Goal: Transaction & Acquisition: Purchase product/service

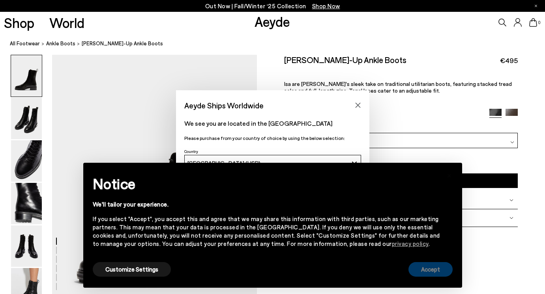
click at [442, 276] on button "Accept" at bounding box center [430, 269] width 44 height 15
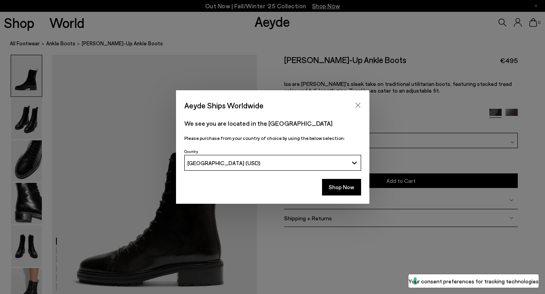
click at [357, 100] on button "Close" at bounding box center [358, 105] width 12 height 12
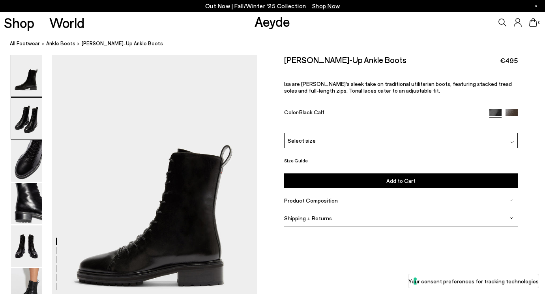
click at [26, 110] on img at bounding box center [26, 118] width 31 height 41
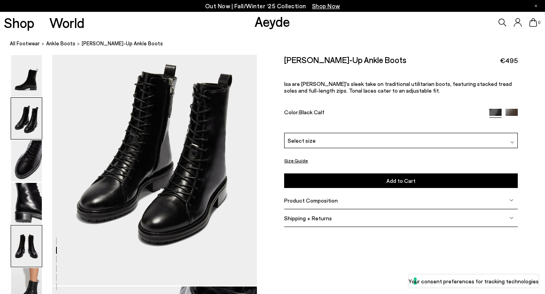
scroll to position [317, 0]
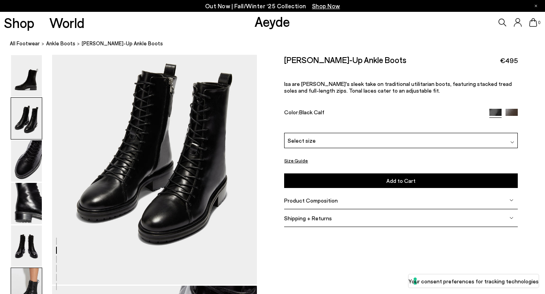
click at [29, 280] on img at bounding box center [26, 288] width 31 height 41
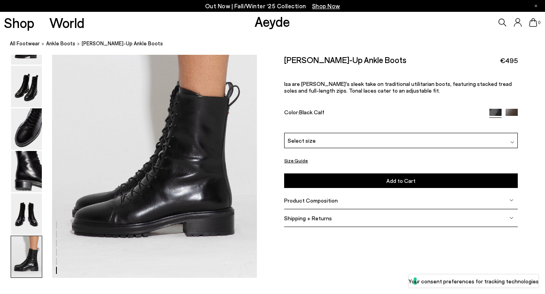
scroll to position [1427, 0]
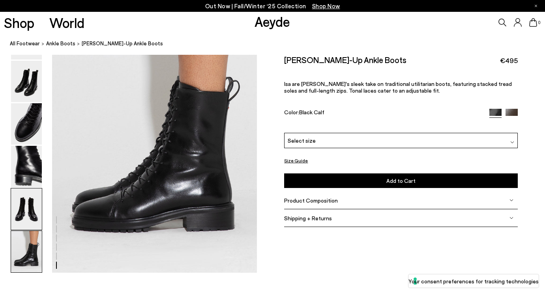
click at [36, 216] on img at bounding box center [26, 209] width 31 height 41
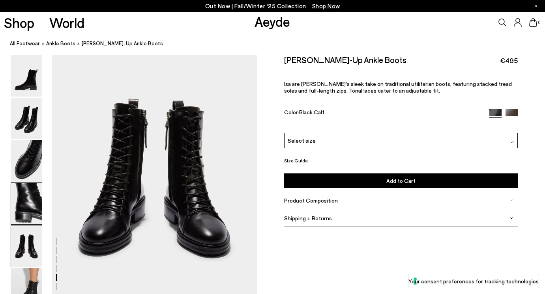
scroll to position [1098, 0]
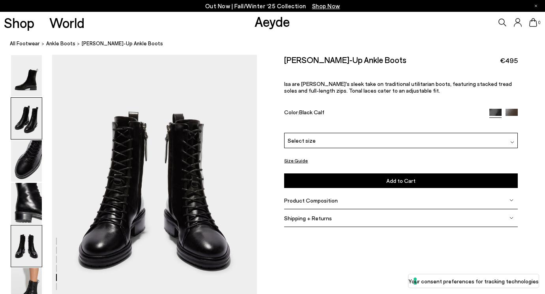
click at [26, 125] on img at bounding box center [26, 118] width 31 height 41
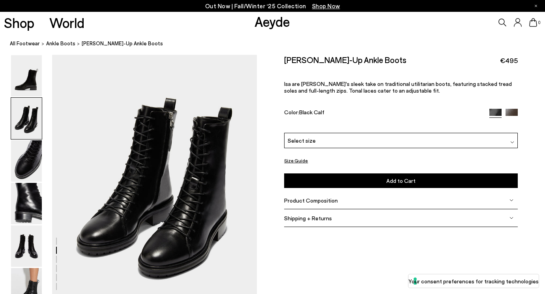
scroll to position [275, 0]
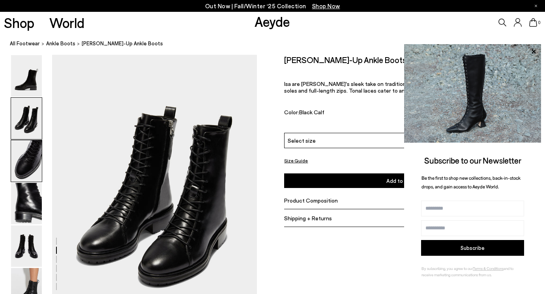
click at [28, 160] on img at bounding box center [26, 160] width 31 height 41
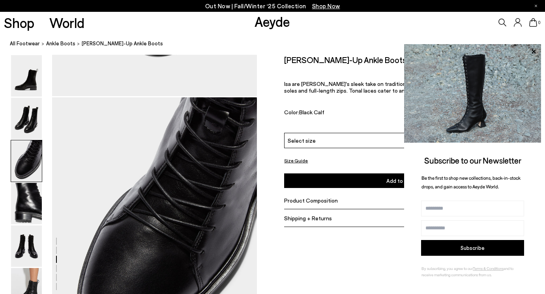
scroll to position [549, 0]
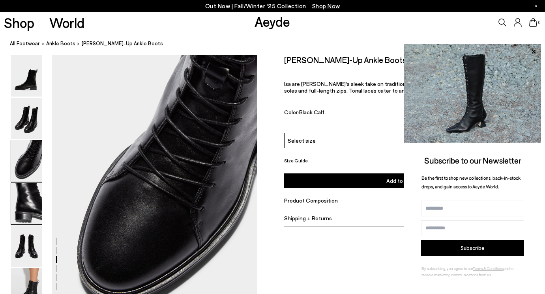
click at [29, 204] on img at bounding box center [26, 203] width 31 height 41
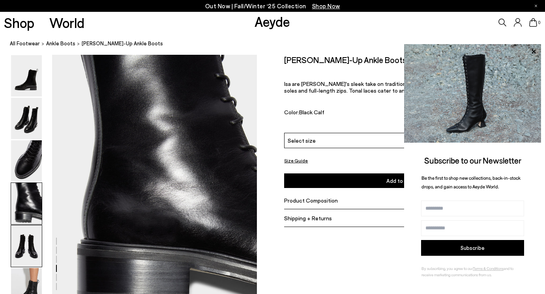
click at [33, 240] on img at bounding box center [26, 246] width 31 height 41
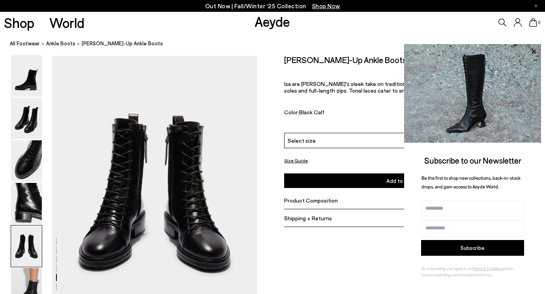
scroll to position [1098, 0]
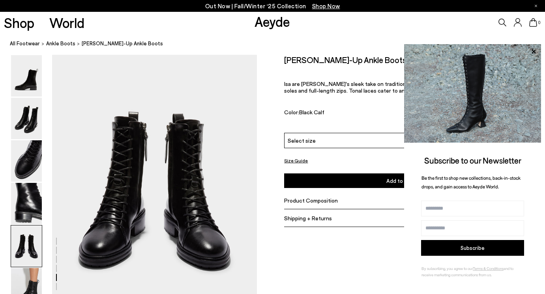
click at [333, 142] on div "Select size" at bounding box center [400, 140] width 233 height 15
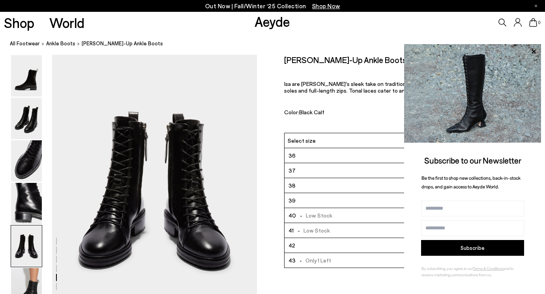
click at [323, 216] on span "- Low Stock" at bounding box center [314, 216] width 36 height 10
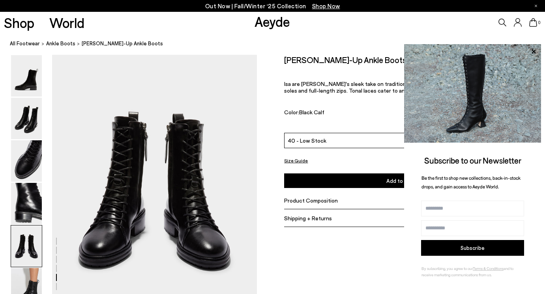
click at [454, 31] on div "0" at bounding box center [453, 22] width 181 height 21
click at [295, 160] on button "Size Guide" at bounding box center [296, 161] width 24 height 10
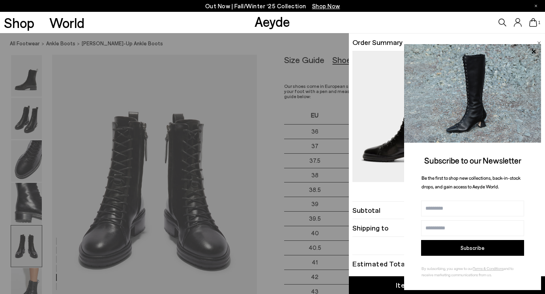
click at [540, 40] on span at bounding box center [539, 42] width 4 height 10
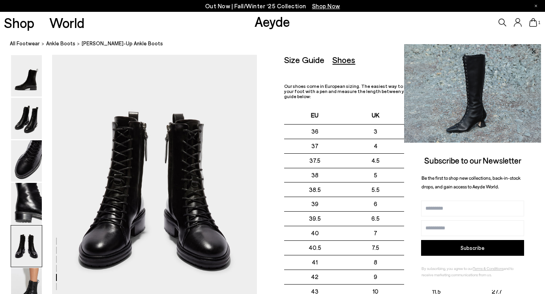
click at [534, 50] on icon at bounding box center [533, 51] width 4 height 4
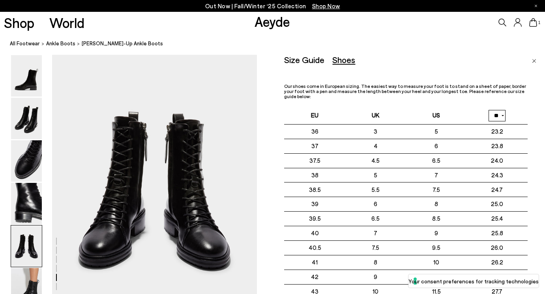
click at [392, 47] on ol "All Footwear ankle boots Isa Lace-Up Ankle Boots" at bounding box center [277, 43] width 535 height 8
click at [340, 62] on div "Shoes" at bounding box center [343, 60] width 23 height 10
click at [537, 19] on div "1" at bounding box center [453, 22] width 181 height 21
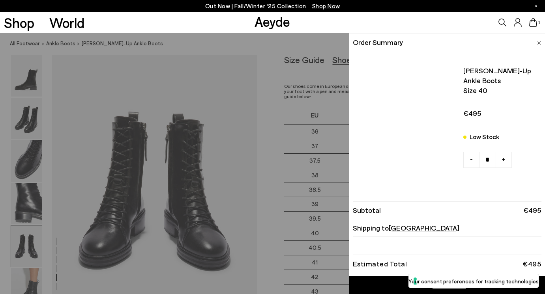
click at [534, 23] on icon at bounding box center [533, 22] width 8 height 9
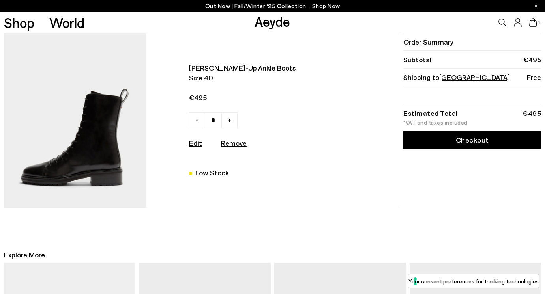
click at [438, 138] on link "Checkout" at bounding box center [472, 140] width 138 height 18
